Goal: Find specific page/section: Find specific page/section

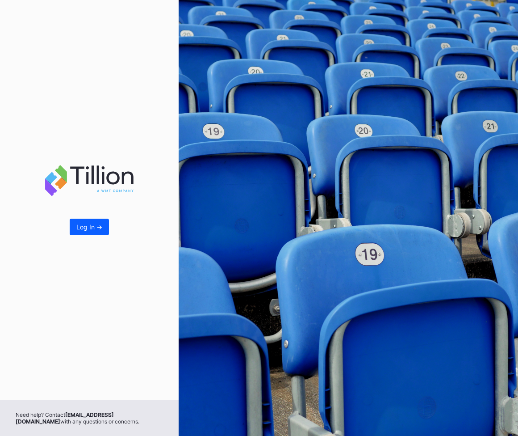
click at [99, 212] on div "Log In ->" at bounding box center [89, 200] width 179 height 400
click at [96, 220] on button "Log In ->" at bounding box center [89, 227] width 39 height 17
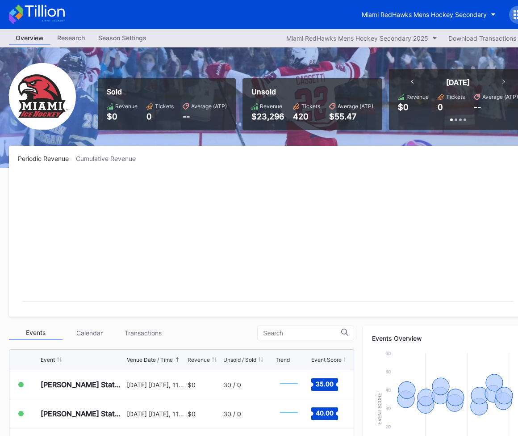
scroll to position [0, 18]
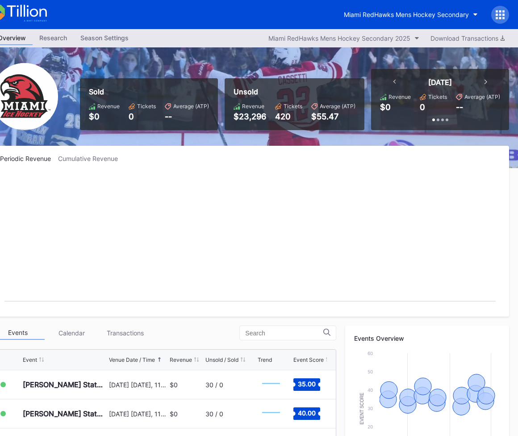
click at [502, 16] on icon at bounding box center [500, 14] width 9 height 9
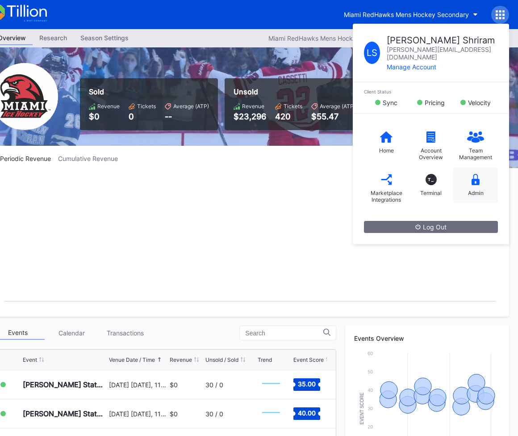
click at [478, 174] on icon at bounding box center [476, 179] width 8 height 11
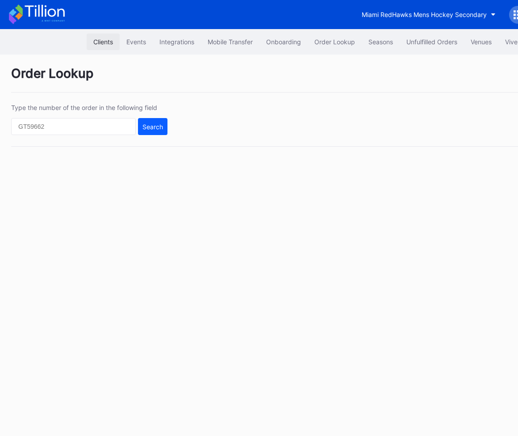
click at [106, 37] on button "Clients" at bounding box center [103, 42] width 33 height 17
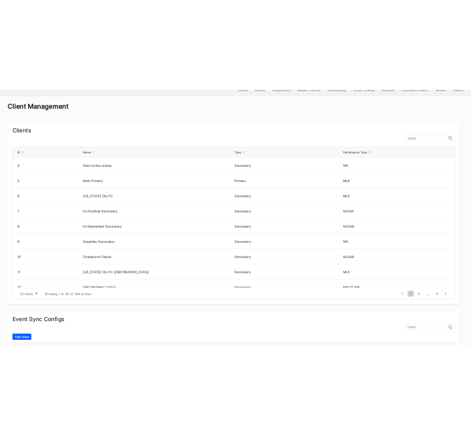
scroll to position [49, 0]
